Goal: Book appointment/travel/reservation

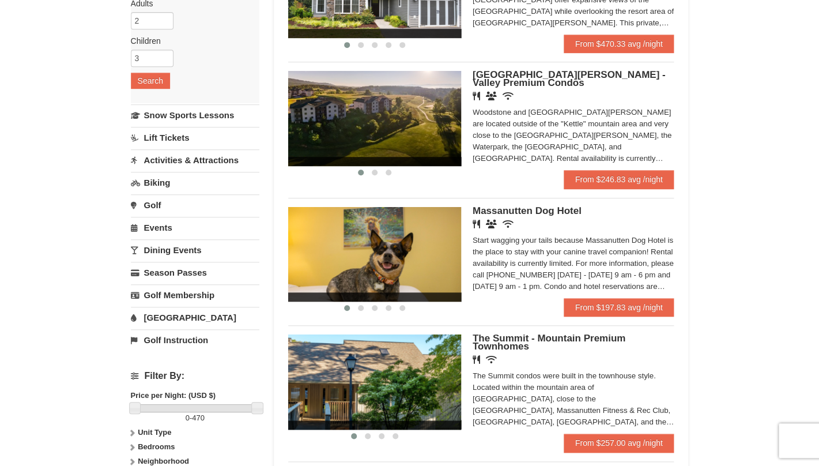
scroll to position [200, 0]
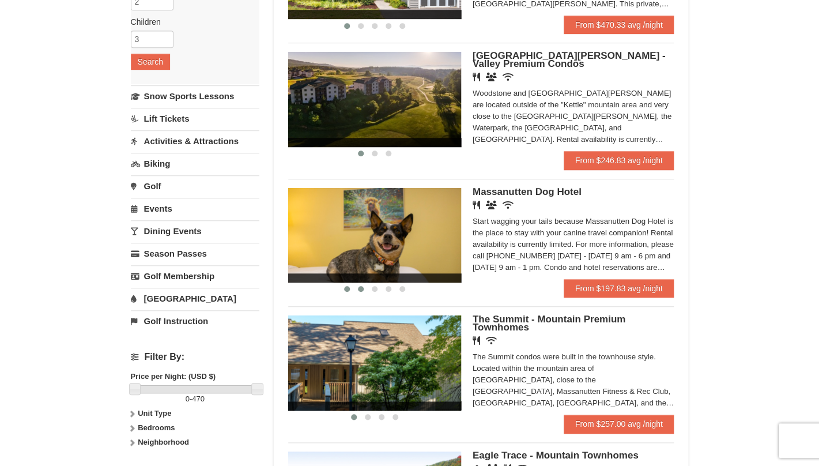
click at [357, 292] on button at bounding box center [361, 289] width 14 height 12
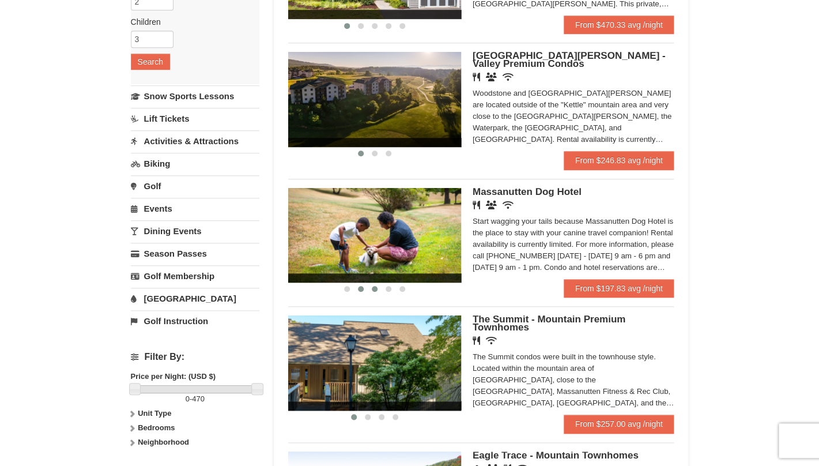
click at [373, 292] on span at bounding box center [375, 289] width 6 height 6
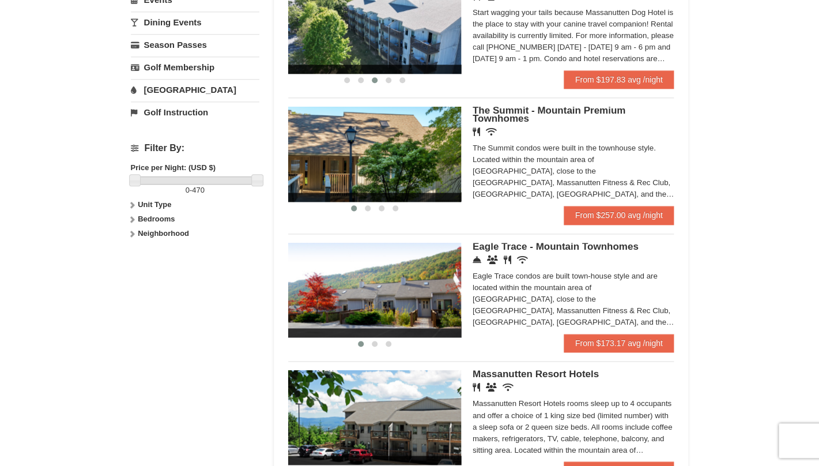
scroll to position [413, 0]
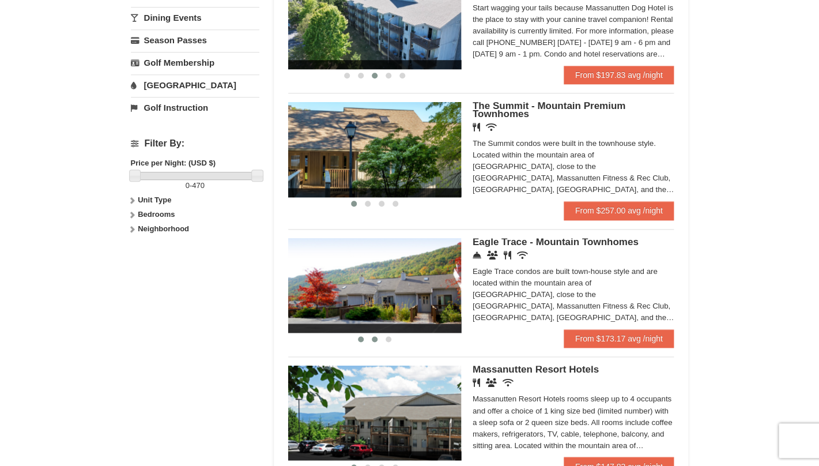
click at [375, 338] on button at bounding box center [375, 339] width 14 height 12
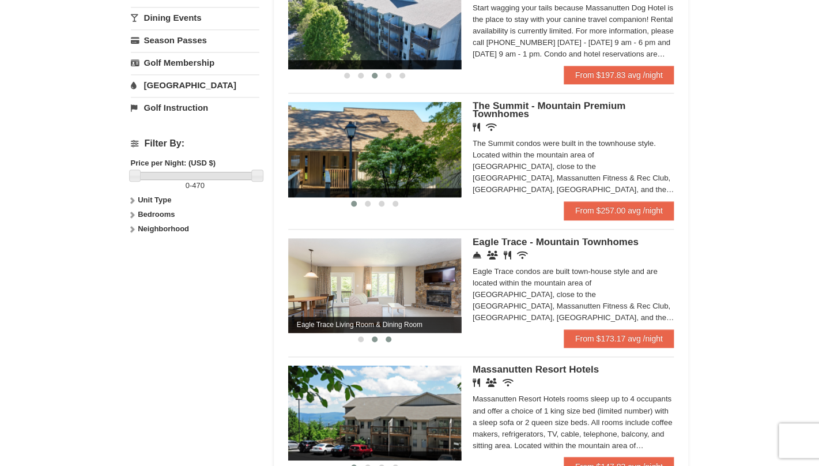
click at [390, 341] on span at bounding box center [389, 339] width 6 height 6
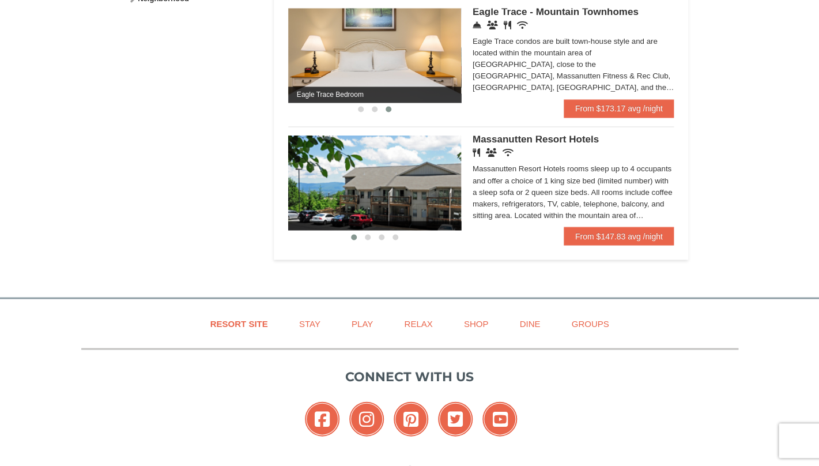
scroll to position [654, 0]
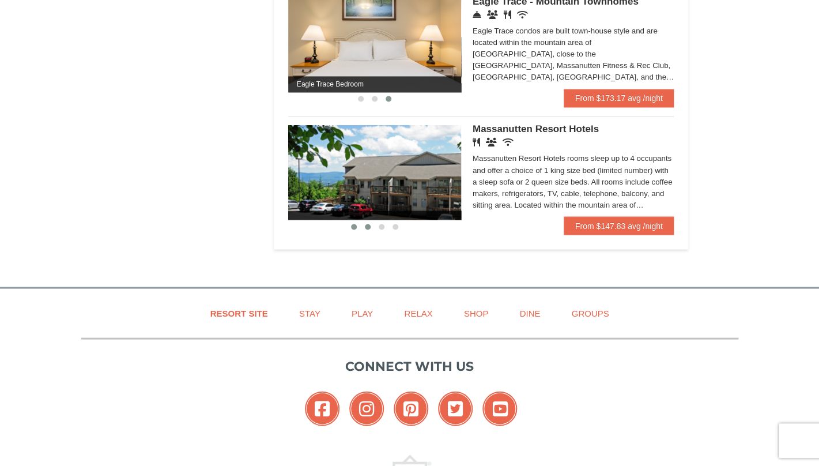
click at [365, 232] on button at bounding box center [368, 227] width 14 height 12
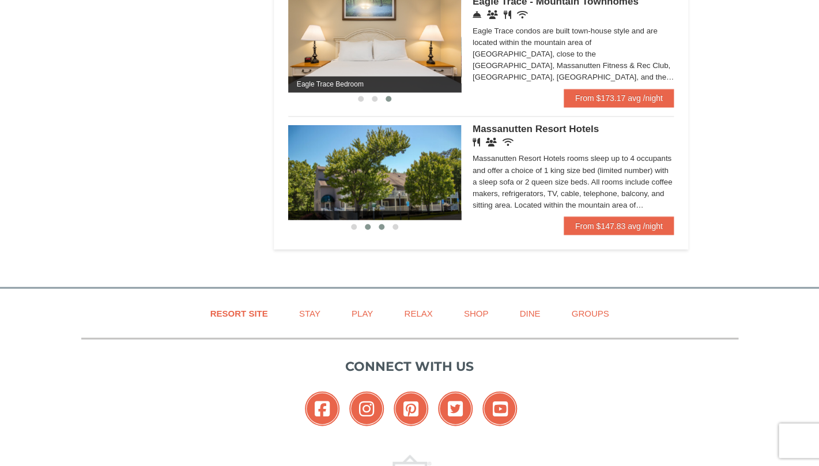
click at [384, 232] on button at bounding box center [382, 227] width 14 height 12
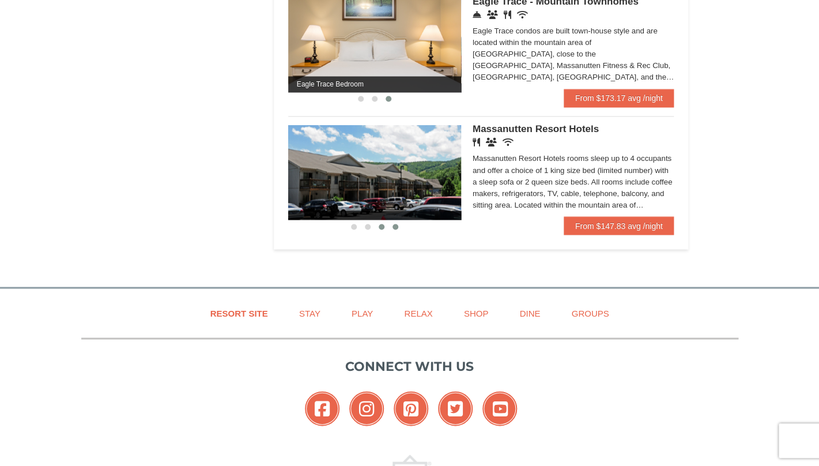
click at [397, 229] on span at bounding box center [395, 227] width 6 height 6
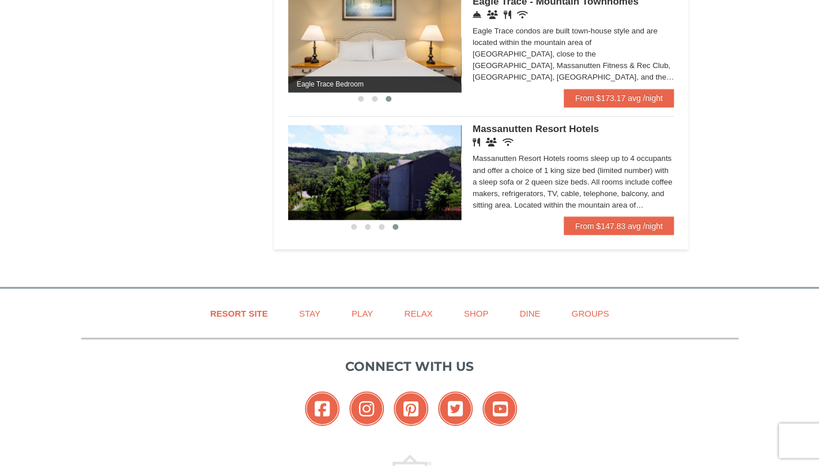
click at [417, 178] on img at bounding box center [374, 172] width 173 height 95
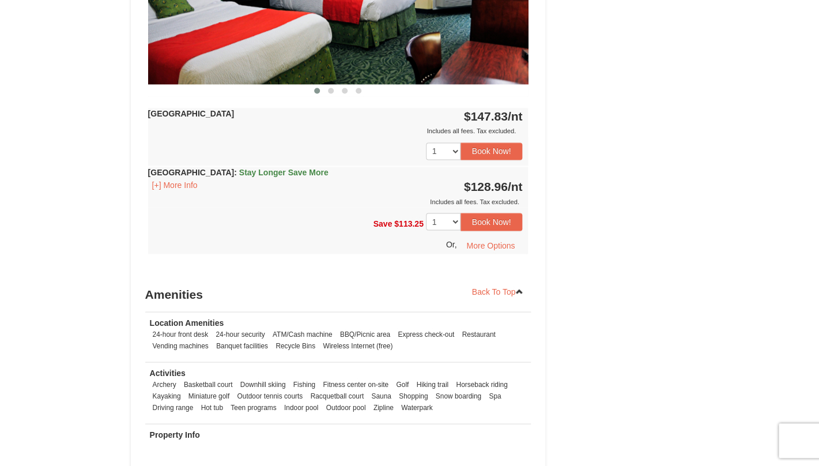
scroll to position [111, 0]
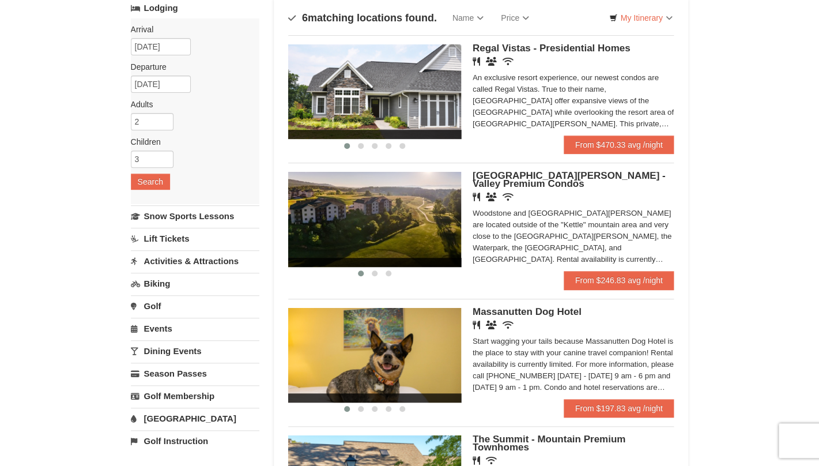
scroll to position [80, 0]
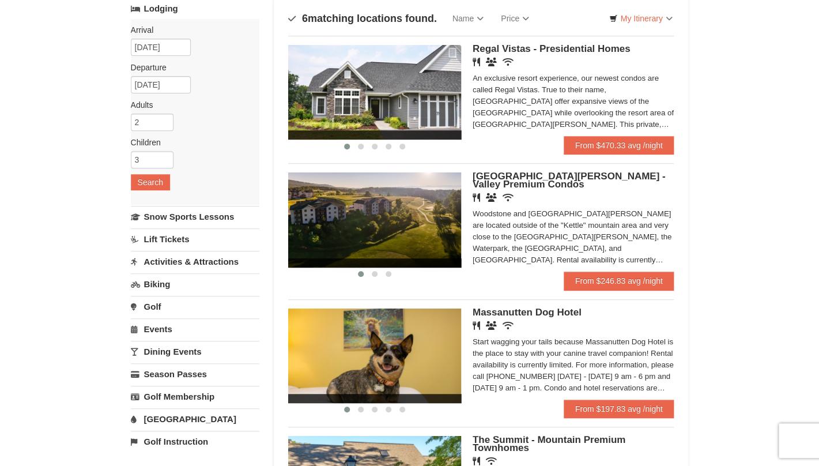
click at [407, 120] on img at bounding box center [374, 92] width 173 height 95
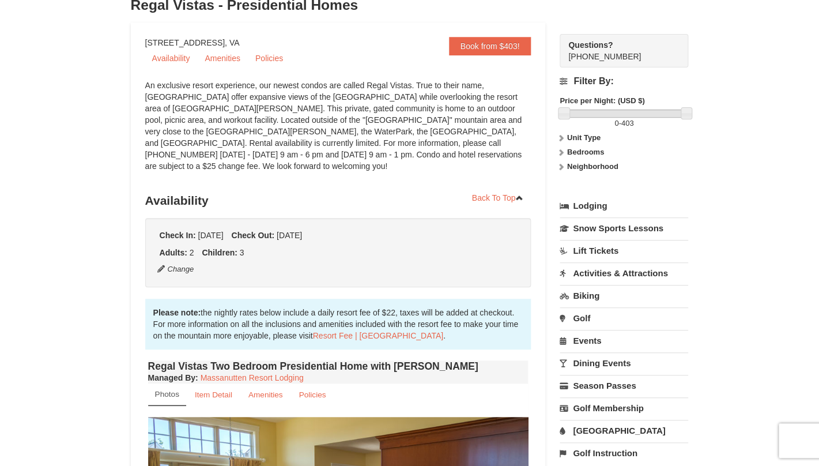
scroll to position [30, 0]
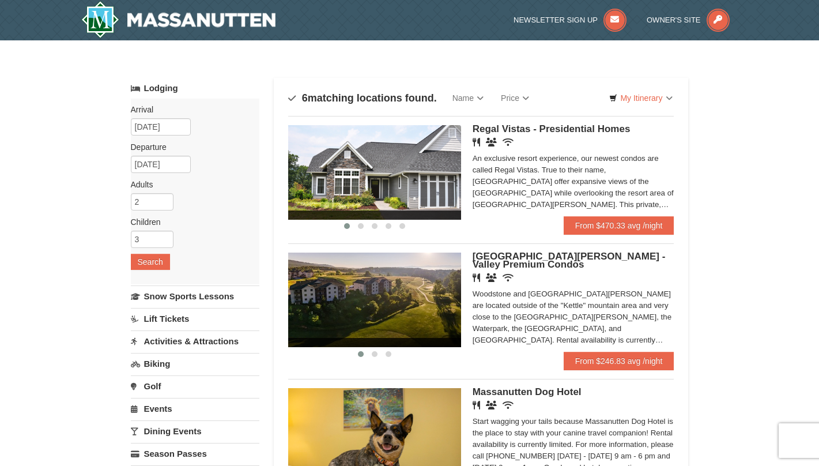
scroll to position [80, 0]
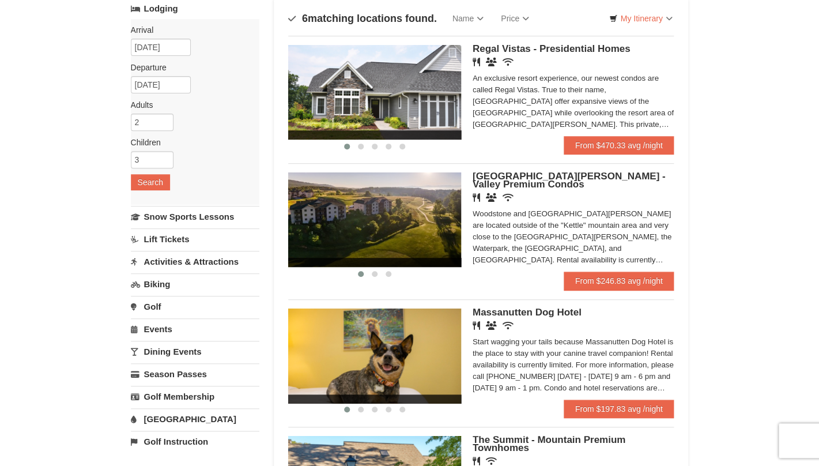
click at [417, 214] on img at bounding box center [374, 219] width 173 height 95
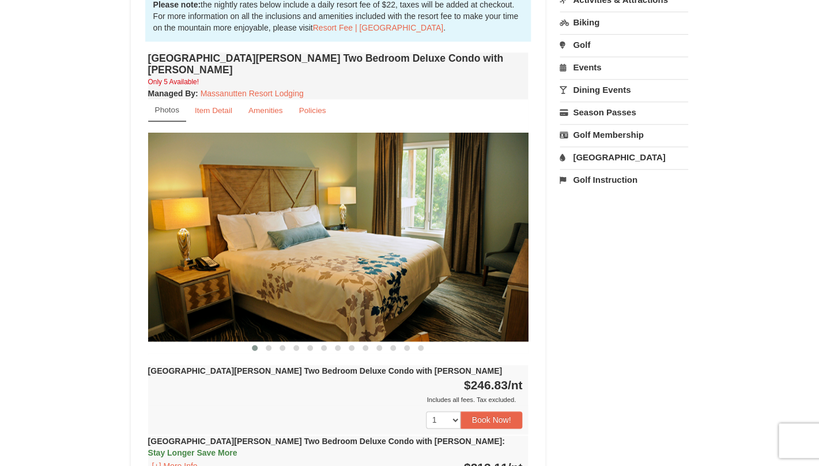
scroll to position [417, 0]
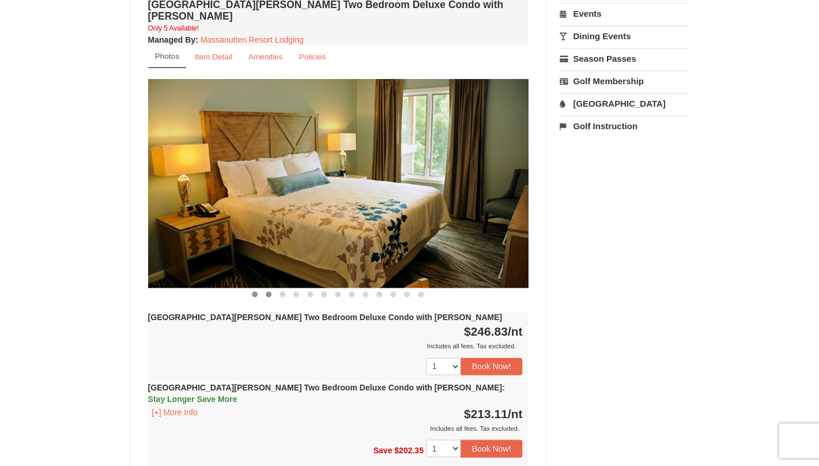
click at [265, 288] on button at bounding box center [269, 294] width 14 height 12
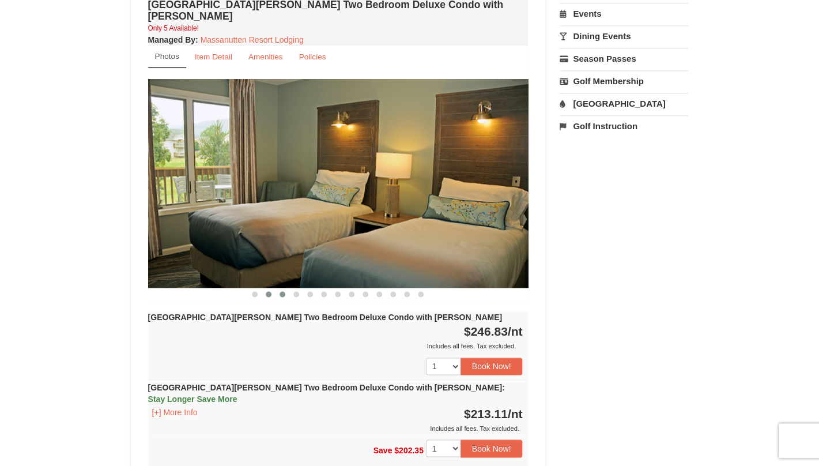
click at [287, 288] on button at bounding box center [282, 294] width 14 height 12
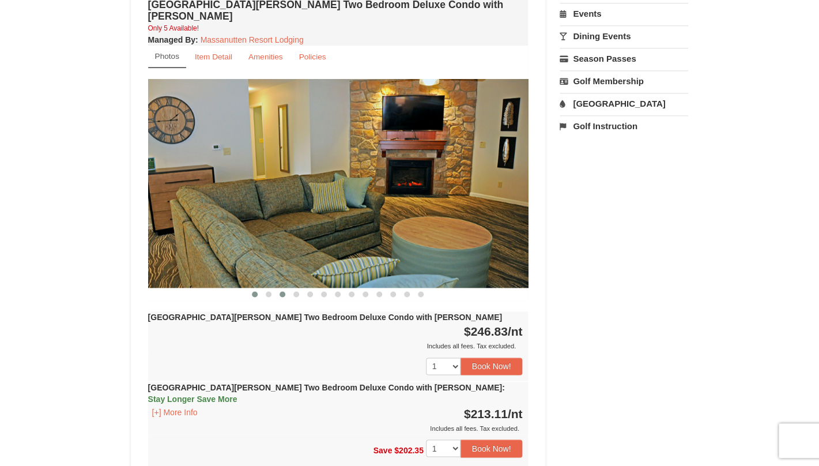
click at [254, 291] on span at bounding box center [255, 294] width 6 height 6
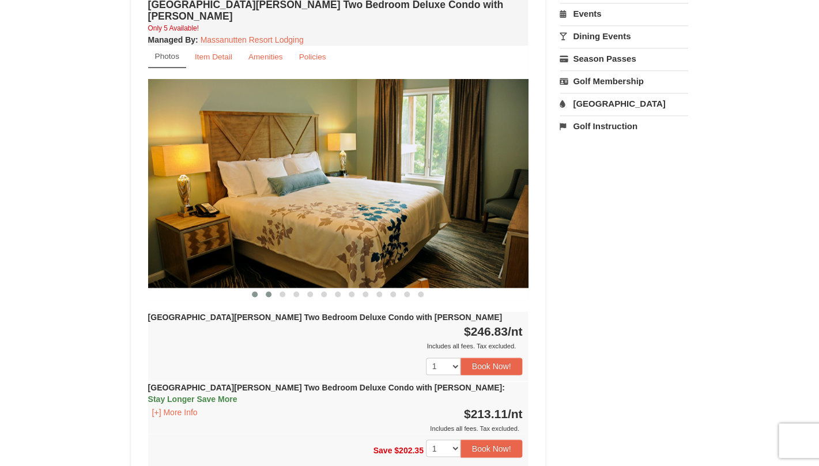
click at [267, 291] on span at bounding box center [269, 294] width 6 height 6
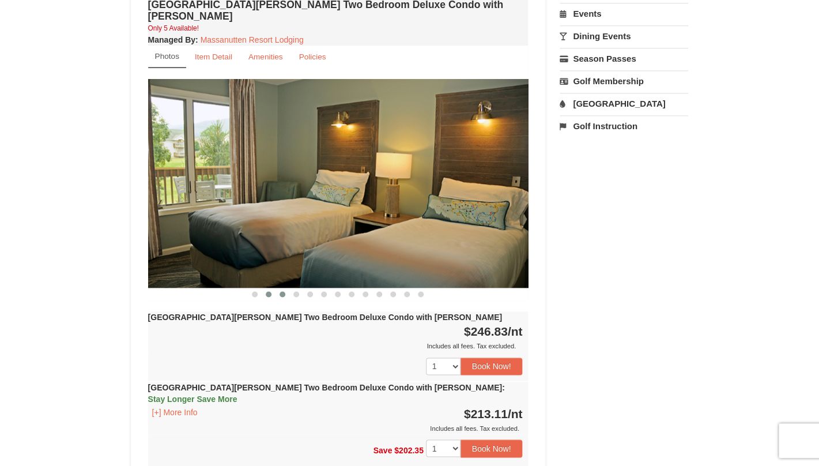
click at [282, 291] on span at bounding box center [283, 294] width 6 height 6
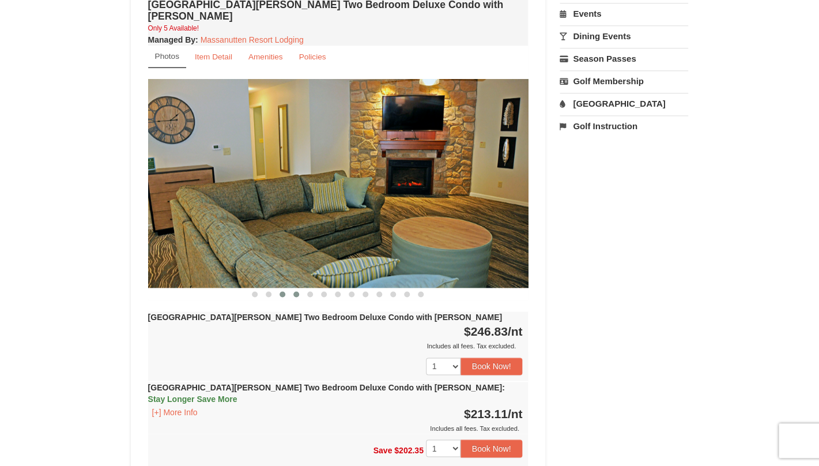
click at [296, 288] on button at bounding box center [296, 294] width 14 height 12
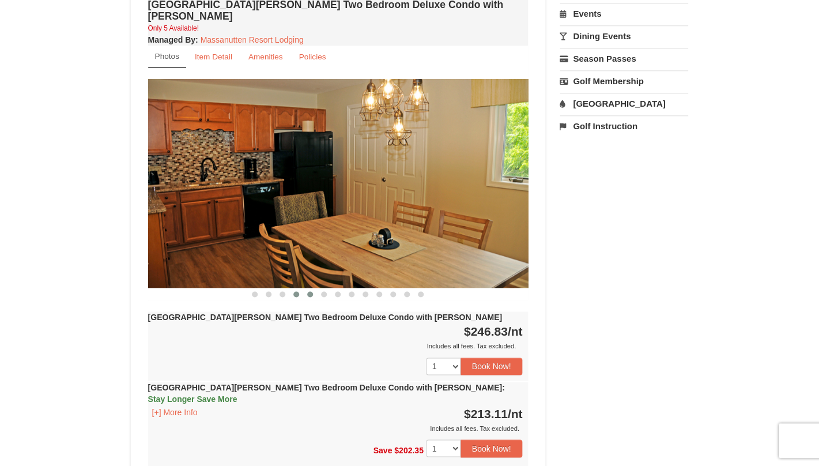
click at [311, 291] on span at bounding box center [310, 294] width 6 height 6
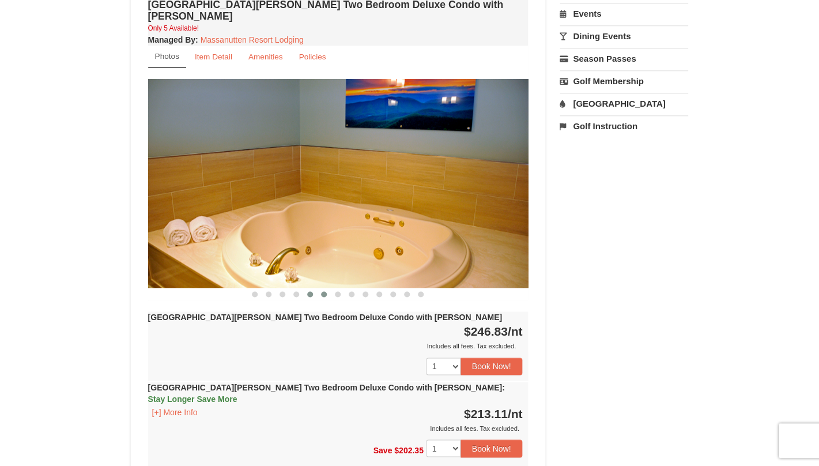
click at [322, 291] on span at bounding box center [324, 294] width 6 height 6
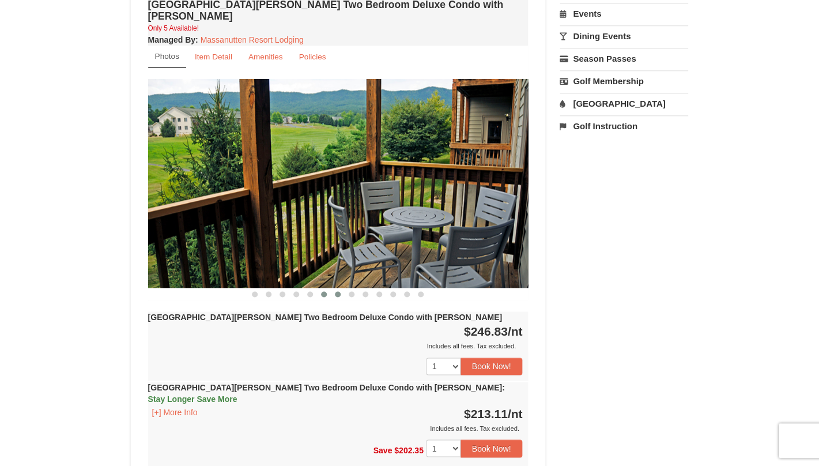
click at [338, 291] on span at bounding box center [338, 294] width 6 height 6
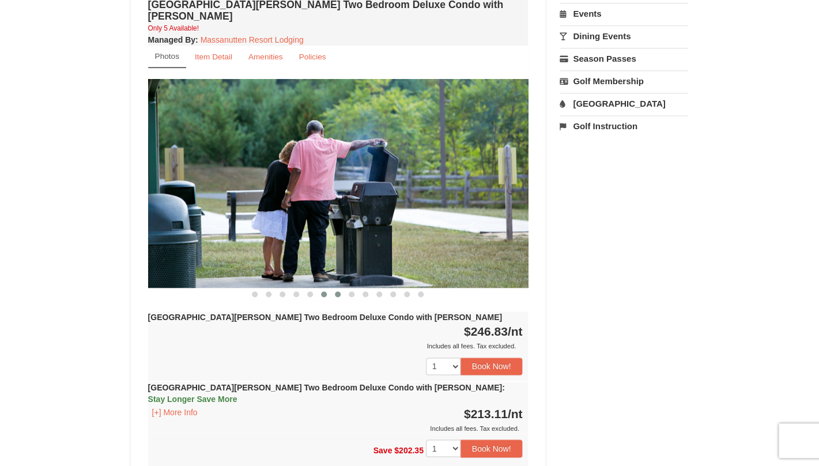
click at [328, 288] on button at bounding box center [324, 294] width 14 height 12
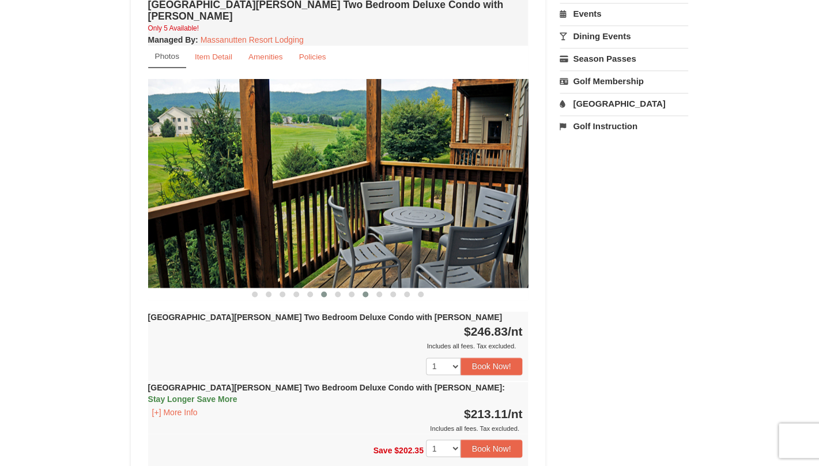
click at [364, 291] on span at bounding box center [366, 294] width 6 height 6
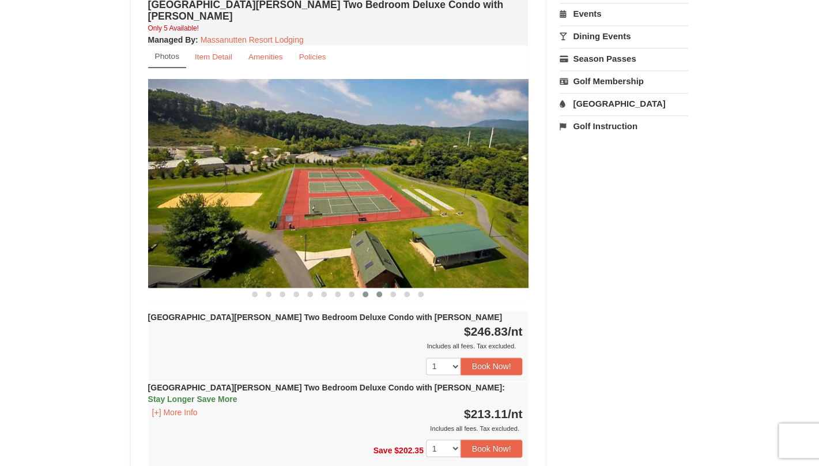
click at [379, 291] on span at bounding box center [379, 294] width 6 height 6
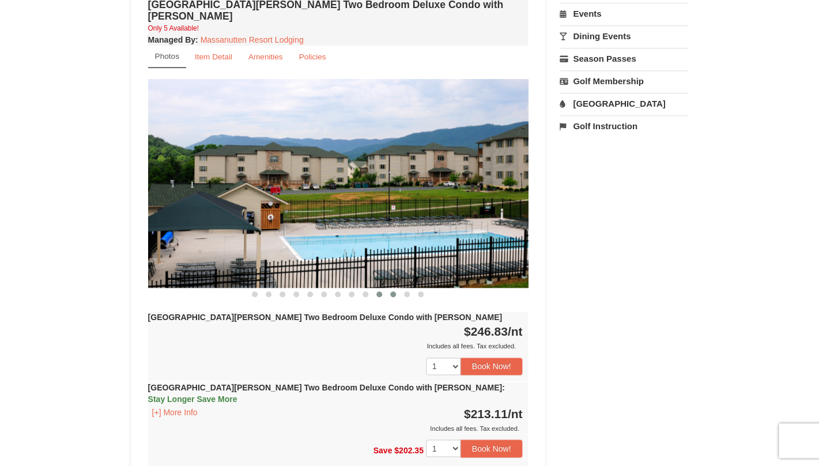
click at [396, 291] on span at bounding box center [393, 294] width 6 height 6
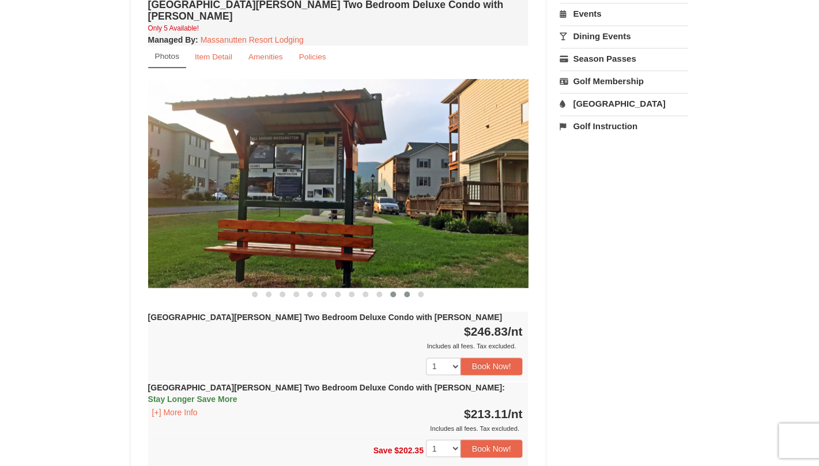
click at [407, 291] on span at bounding box center [407, 294] width 6 height 6
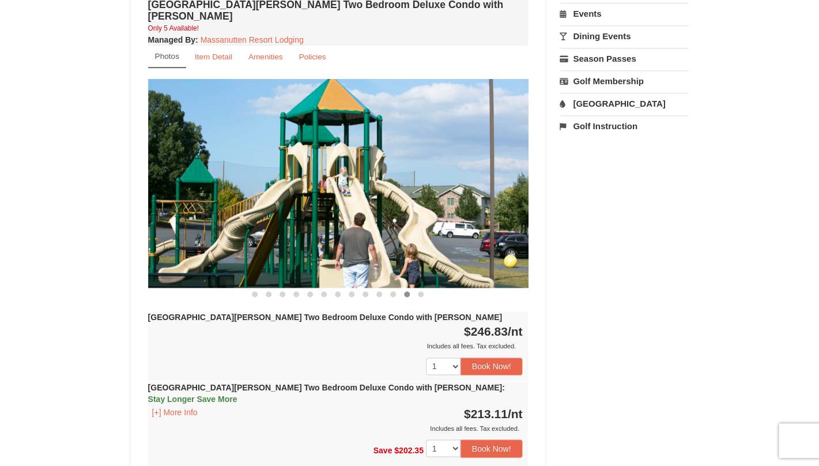
click at [428, 288] on div at bounding box center [338, 294] width 380 height 12
click at [423, 291] on span at bounding box center [421, 294] width 6 height 6
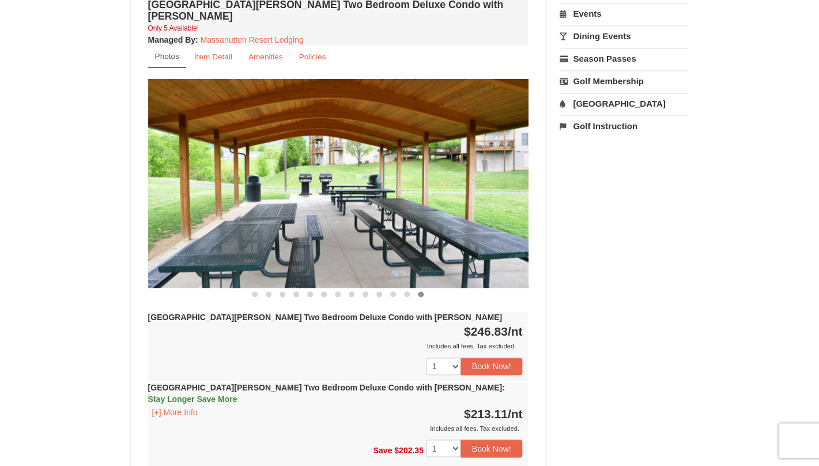
click at [606, 103] on link "[GEOGRAPHIC_DATA]" at bounding box center [624, 103] width 129 height 21
click at [571, 174] on button "Search" at bounding box center [579, 176] width 39 height 16
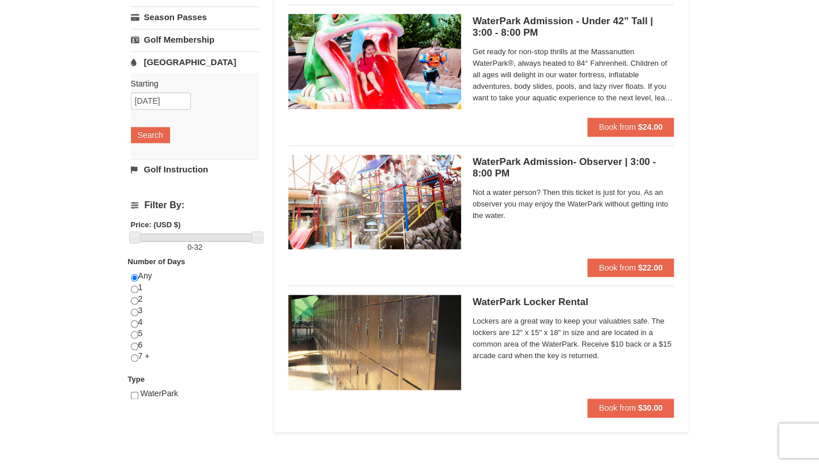
scroll to position [533, 0]
